Goal: Task Accomplishment & Management: Manage account settings

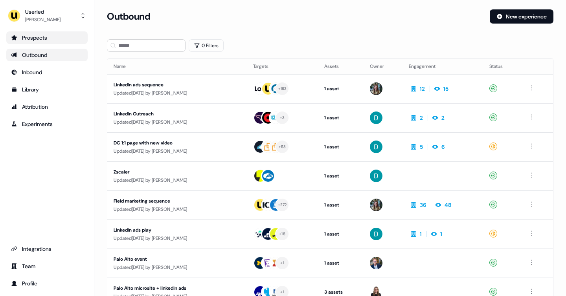
click at [47, 41] on div "Prospects" at bounding box center [47, 38] width 72 height 8
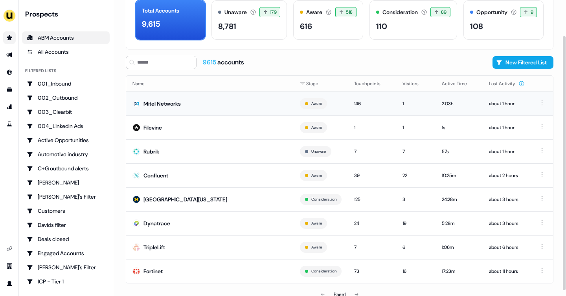
scroll to position [48, 0]
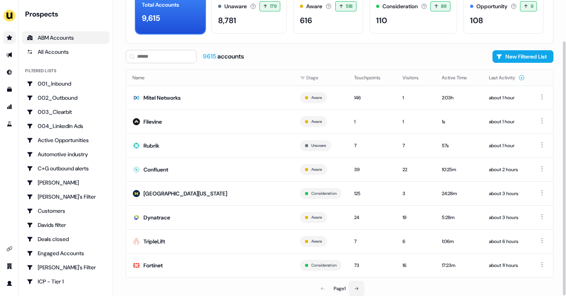
click at [360, 288] on button at bounding box center [357, 289] width 16 height 16
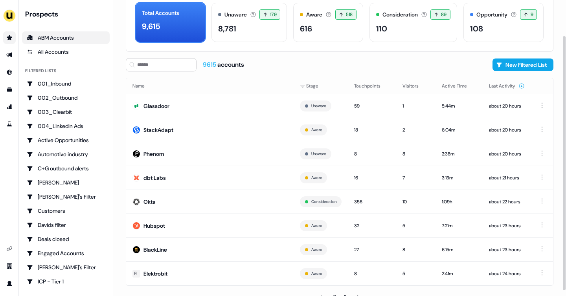
scroll to position [48, 0]
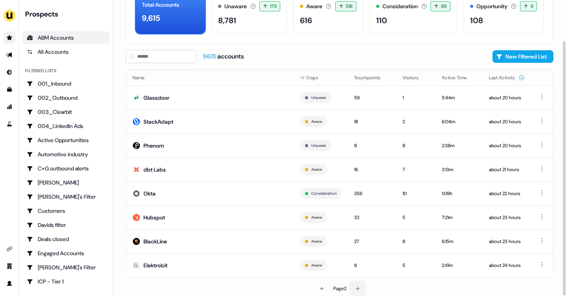
click at [359, 292] on button at bounding box center [357, 289] width 16 height 16
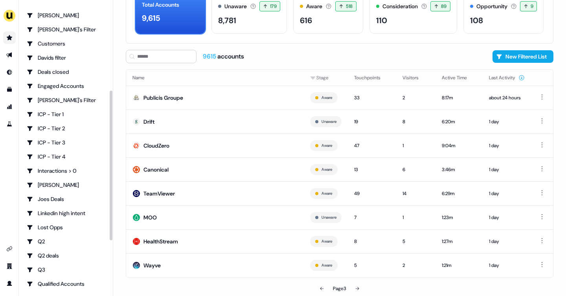
scroll to position [162, 0]
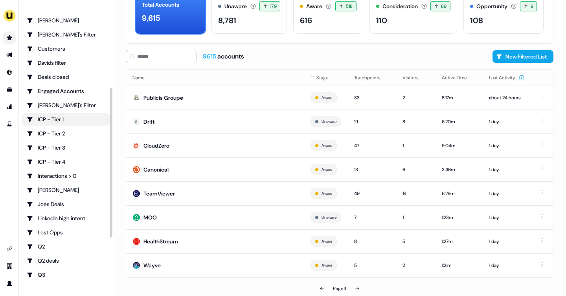
click at [50, 121] on div "ICP - Tier 1" at bounding box center [66, 120] width 78 height 8
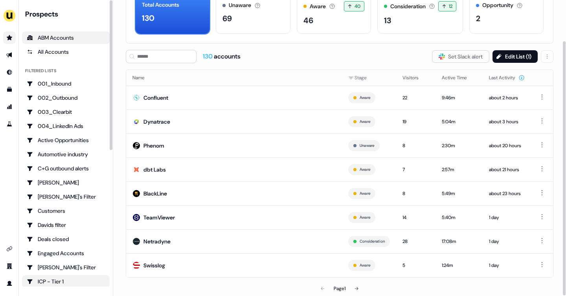
click at [54, 42] on link "ABM Accounts" at bounding box center [66, 37] width 88 height 13
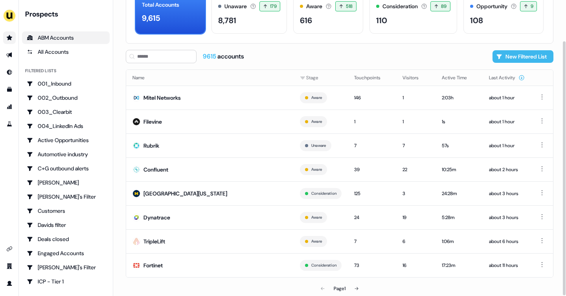
click at [519, 57] on button "New Filtered List" at bounding box center [522, 56] width 61 height 13
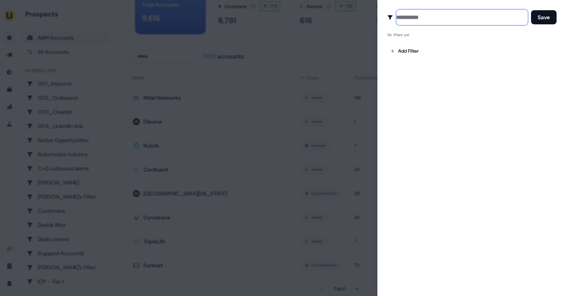
click at [402, 16] on input at bounding box center [462, 17] width 132 height 16
type input "**"
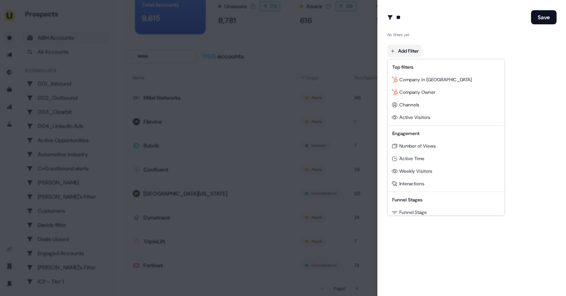
click at [407, 49] on body "For the best experience switch devices to a bigger screen. Go to [DOMAIN_NAME] …" at bounding box center [283, 148] width 566 height 296
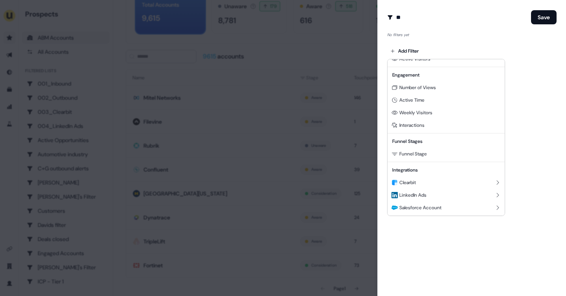
scroll to position [96, 0]
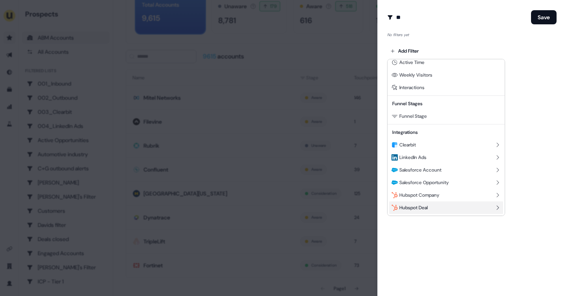
click at [440, 208] on div "Hubspot Deal" at bounding box center [446, 208] width 114 height 13
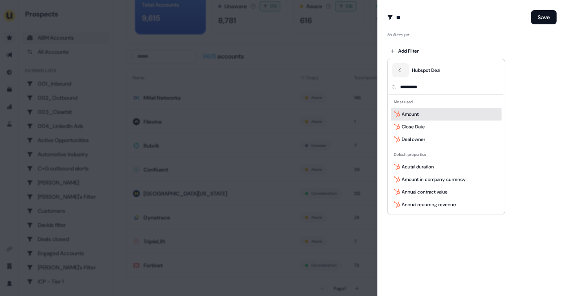
scroll to position [0, 0]
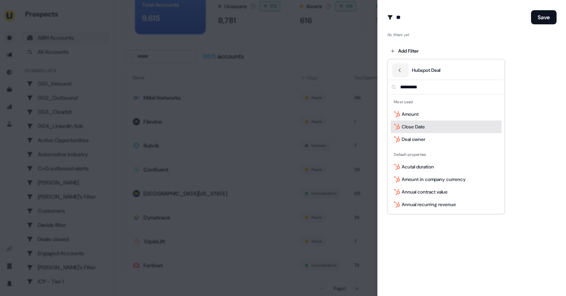
click at [432, 130] on div "Close Date" at bounding box center [446, 127] width 111 height 13
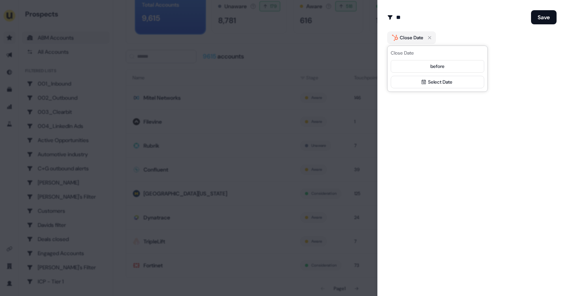
click at [422, 70] on body "For the best experience switch devices to a bigger screen. Go to [DOMAIN_NAME] …" at bounding box center [283, 148] width 566 height 296
select select "*******"
click at [426, 82] on button "Select Date Range" at bounding box center [438, 82] width 94 height 13
click at [477, 126] on button "1" at bounding box center [473, 129] width 14 height 14
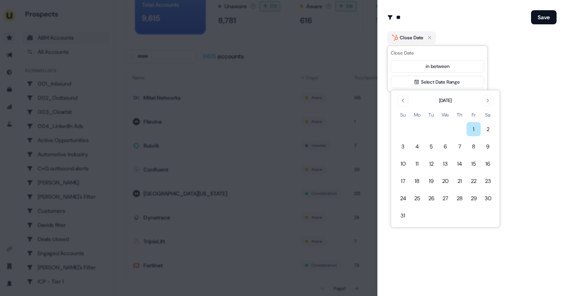
click at [483, 106] on div "[DATE] Su Mo Tu We Th Fr Sa 1 2 3 4 5 6 7 8 9 10 11 12 13 14 15 16 17 18 19 20 …" at bounding box center [445, 159] width 99 height 128
click at [488, 99] on icon "Go to next month" at bounding box center [488, 100] width 6 height 6
click at [474, 200] on button "31" at bounding box center [473, 198] width 14 height 14
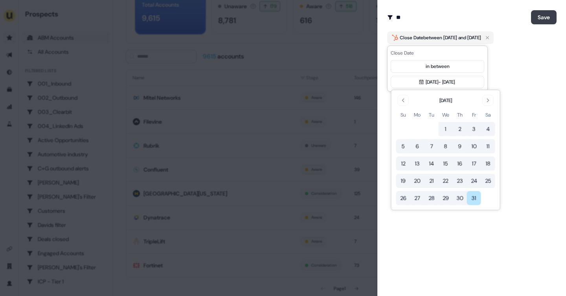
click at [542, 22] on button "Save" at bounding box center [544, 17] width 26 height 14
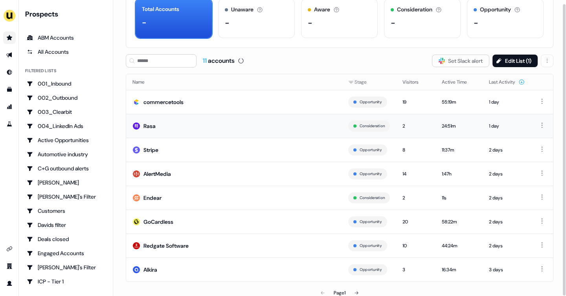
scroll to position [48, 0]
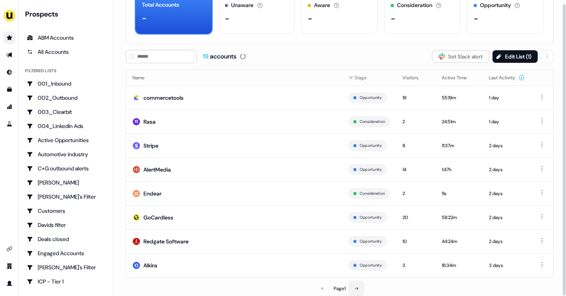
click at [357, 287] on icon at bounding box center [356, 289] width 5 height 5
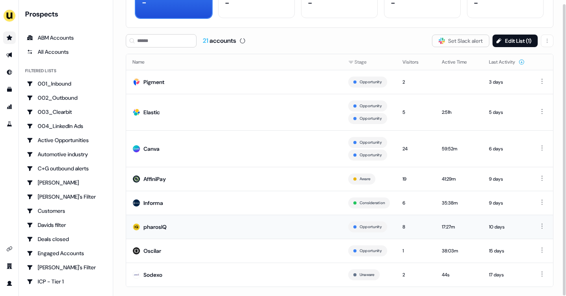
scroll to position [73, 0]
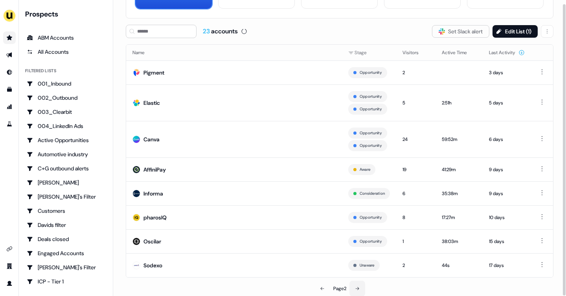
click at [358, 285] on button at bounding box center [357, 289] width 16 height 16
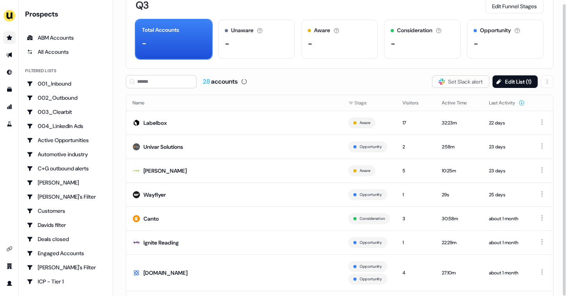
scroll to position [60, 0]
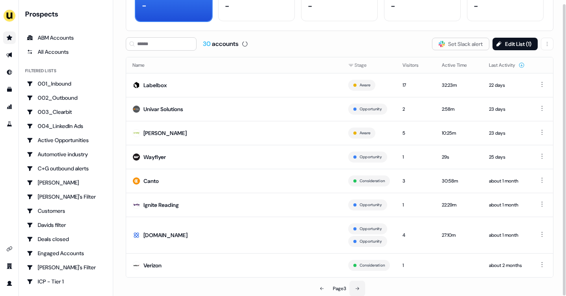
click at [354, 285] on button at bounding box center [357, 289] width 16 height 16
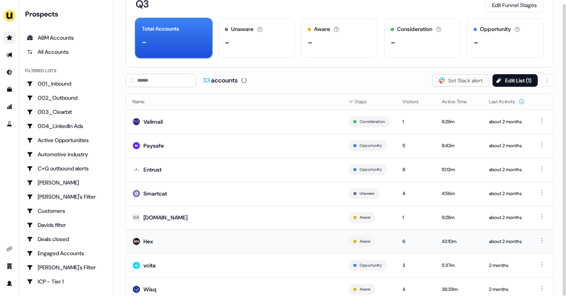
scroll to position [48, 0]
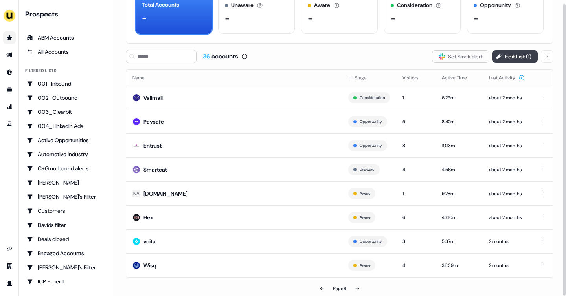
click at [508, 60] on button "Edit List ( 1 )" at bounding box center [514, 56] width 45 height 13
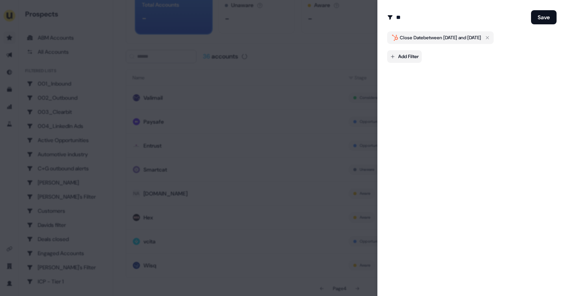
click at [406, 57] on body "For the best experience switch devices to a bigger screen. Go to [DOMAIN_NAME] …" at bounding box center [283, 148] width 566 height 296
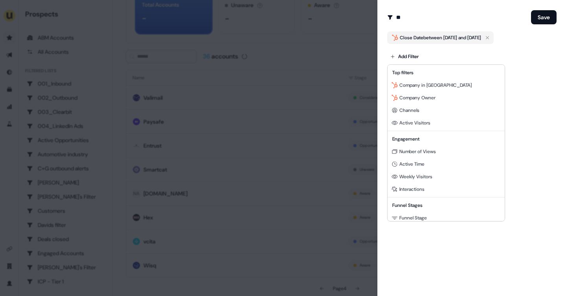
scroll to position [96, 0]
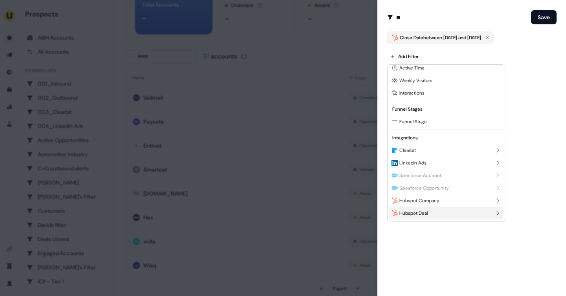
click at [430, 215] on div "Hubspot Deal" at bounding box center [446, 213] width 114 height 13
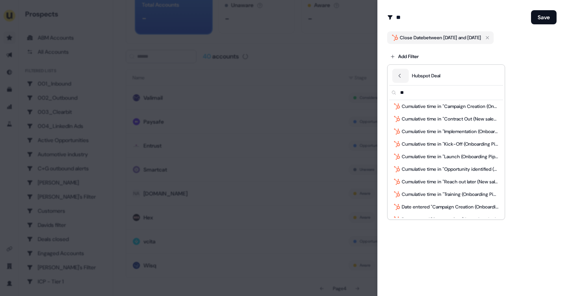
scroll to position [0, 0]
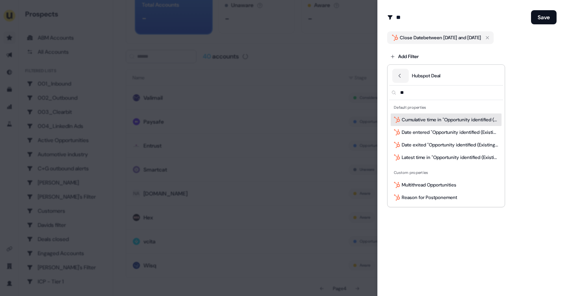
type input "*"
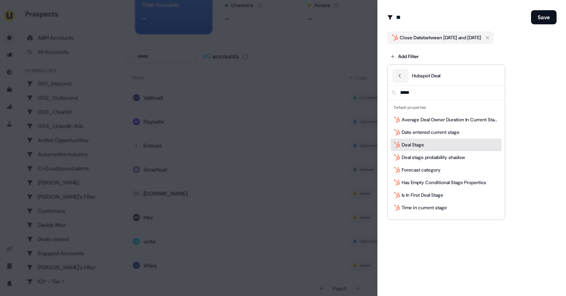
type input "*****"
click at [427, 142] on div "Deal Stage" at bounding box center [446, 145] width 111 height 13
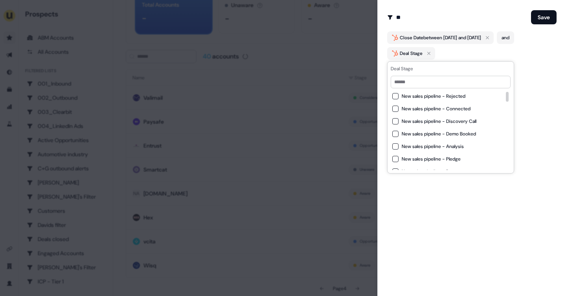
click at [396, 94] on button "New sales pipeline - Rejected" at bounding box center [395, 96] width 6 height 6
click at [394, 96] on button "New sales pipeline - Rejected" at bounding box center [395, 96] width 6 height 6
click at [395, 107] on button "New sales pipeline - Connected" at bounding box center [395, 109] width 6 height 6
click at [396, 122] on button "New sales pipeline - Discovery Call" at bounding box center [395, 121] width 6 height 6
click at [396, 132] on button "New sales pipeline - Demo Booked" at bounding box center [395, 134] width 6 height 6
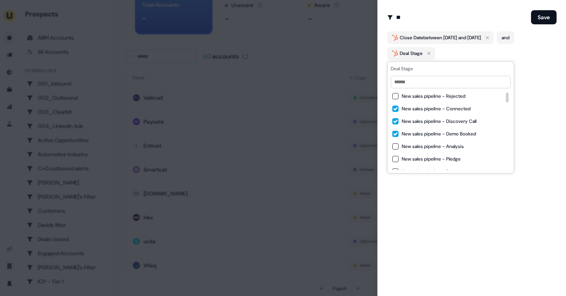
scroll to position [6, 0]
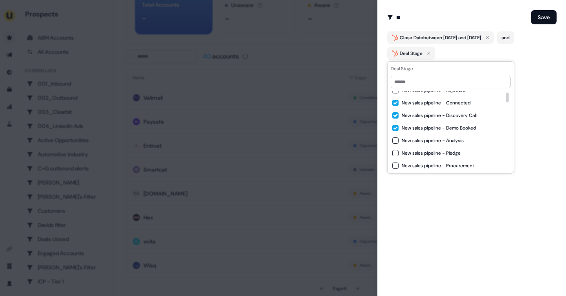
click at [396, 143] on button "New sales pipeline - Analysis" at bounding box center [395, 141] width 6 height 6
click at [396, 152] on button "New sales pipeline - Pledge" at bounding box center [395, 153] width 6 height 6
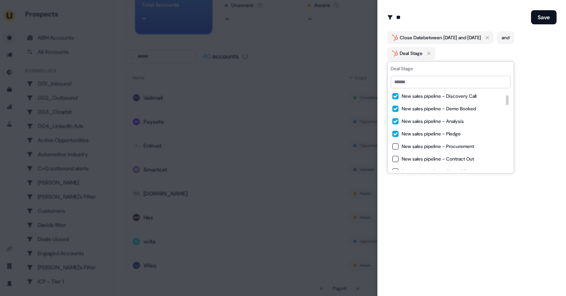
scroll to position [28, 0]
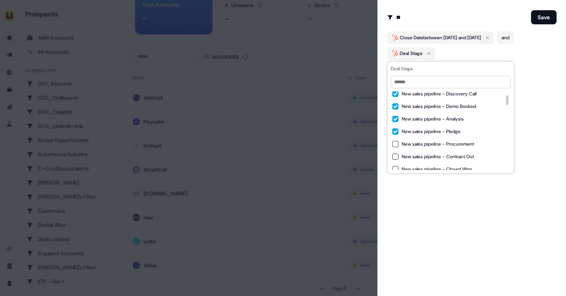
click at [395, 143] on button "New sales pipeline - Procurement" at bounding box center [395, 144] width 6 height 6
click at [395, 157] on button "New sales pipeline - Contract Out" at bounding box center [395, 157] width 6 height 6
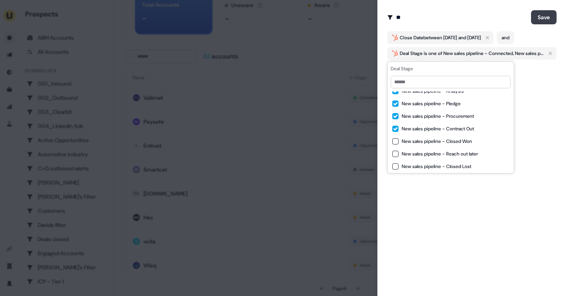
click at [540, 17] on button "Save" at bounding box center [544, 17] width 26 height 14
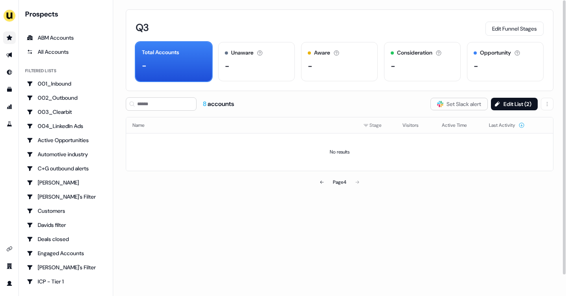
scroll to position [0, 0]
click at [320, 185] on button at bounding box center [322, 182] width 16 height 16
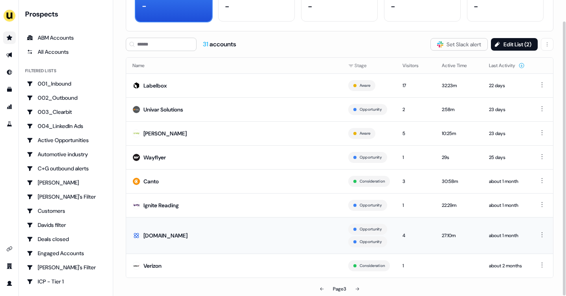
scroll to position [60, 0]
click at [503, 47] on button "Edit List ( 2 )" at bounding box center [514, 44] width 47 height 13
click at [321, 288] on icon at bounding box center [322, 289] width 5 height 5
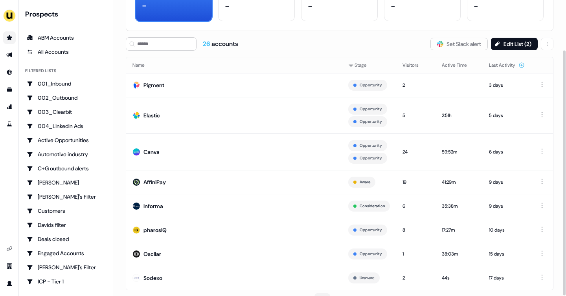
scroll to position [73, 0]
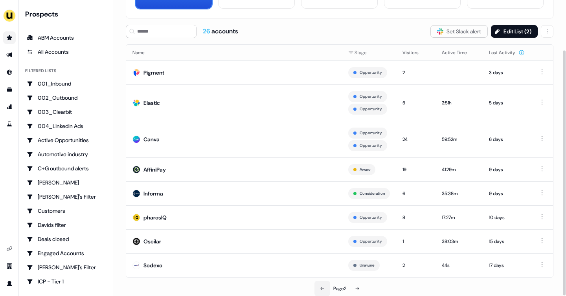
click at [321, 288] on icon at bounding box center [322, 288] width 4 height 3
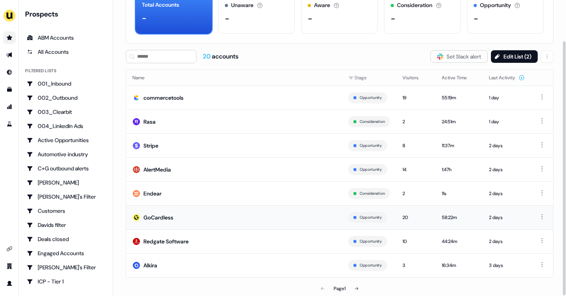
click at [173, 217] on div "GoCardless" at bounding box center [158, 218] width 30 height 8
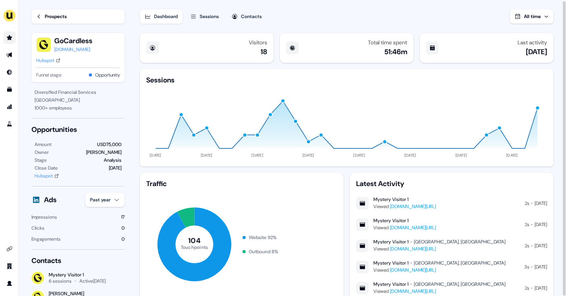
scroll to position [1, 0]
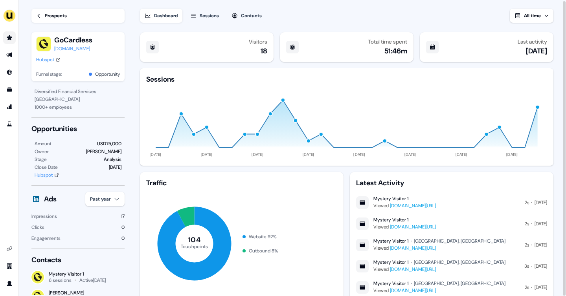
click at [6, 37] on icon "Go to prospects" at bounding box center [9, 38] width 6 height 6
